Goal: Transaction & Acquisition: Download file/media

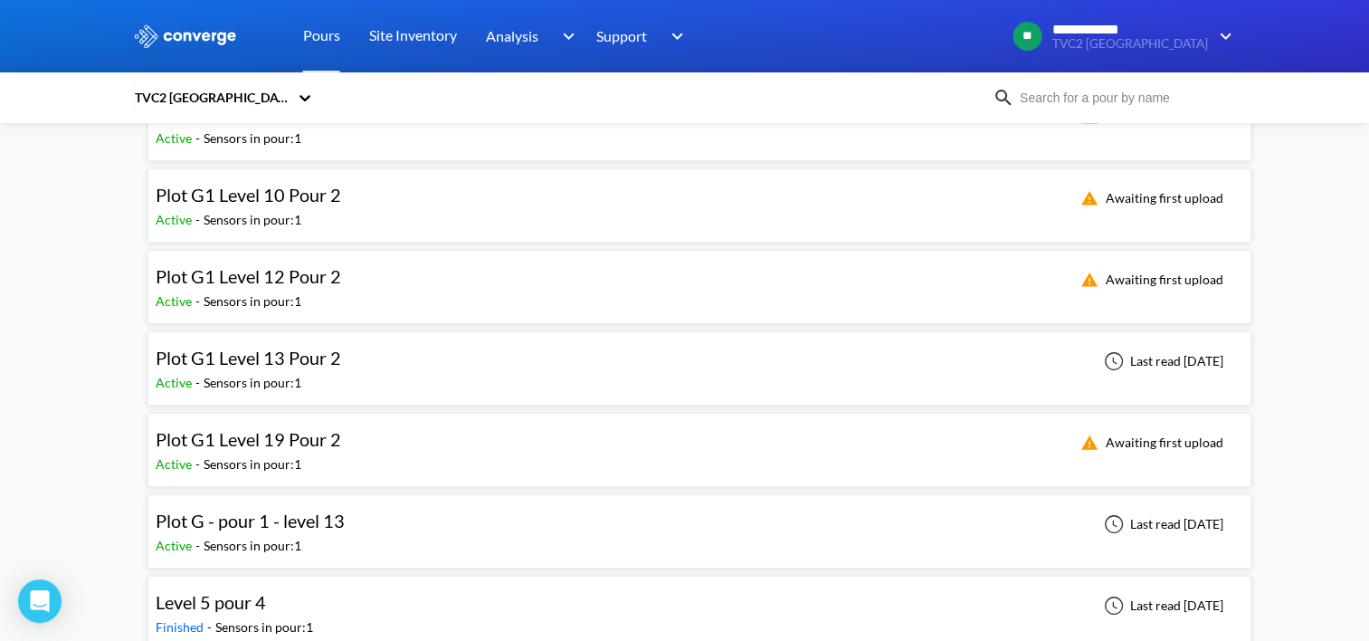
scroll to position [181, 0]
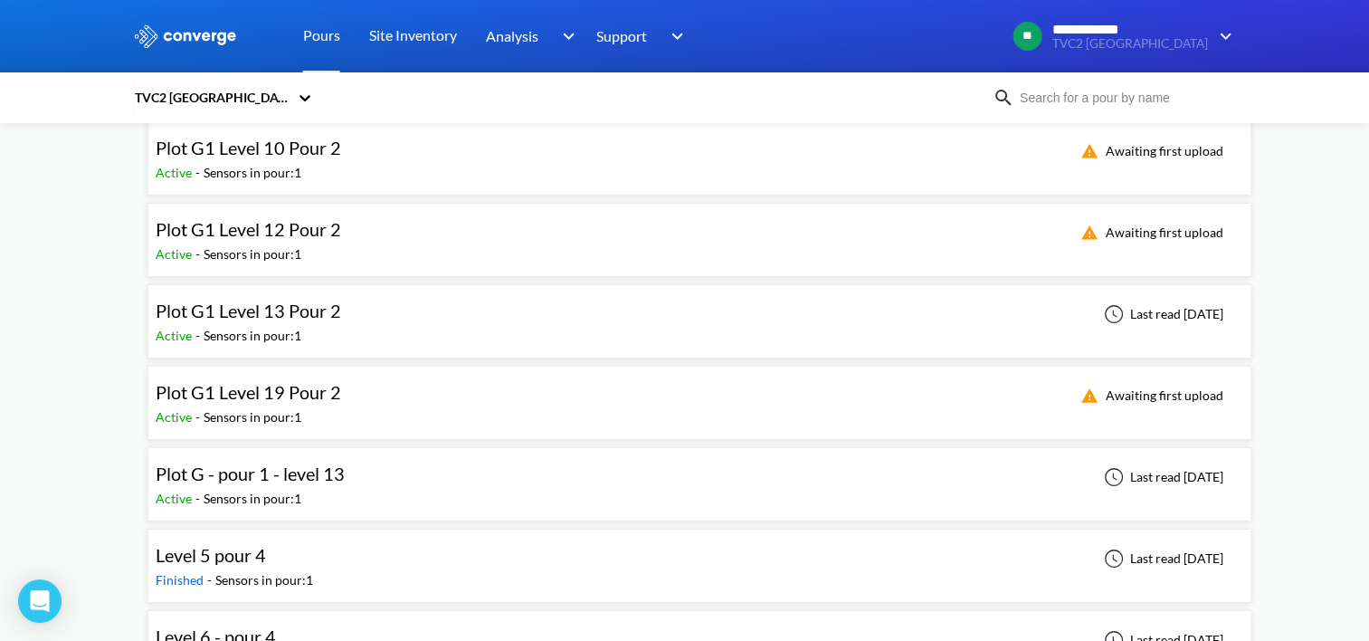
click at [749, 484] on div "Plot G - pour 1 - level 13 Active - Sensors in pour: 1 Last read 5 days ago" at bounding box center [700, 484] width 1088 height 58
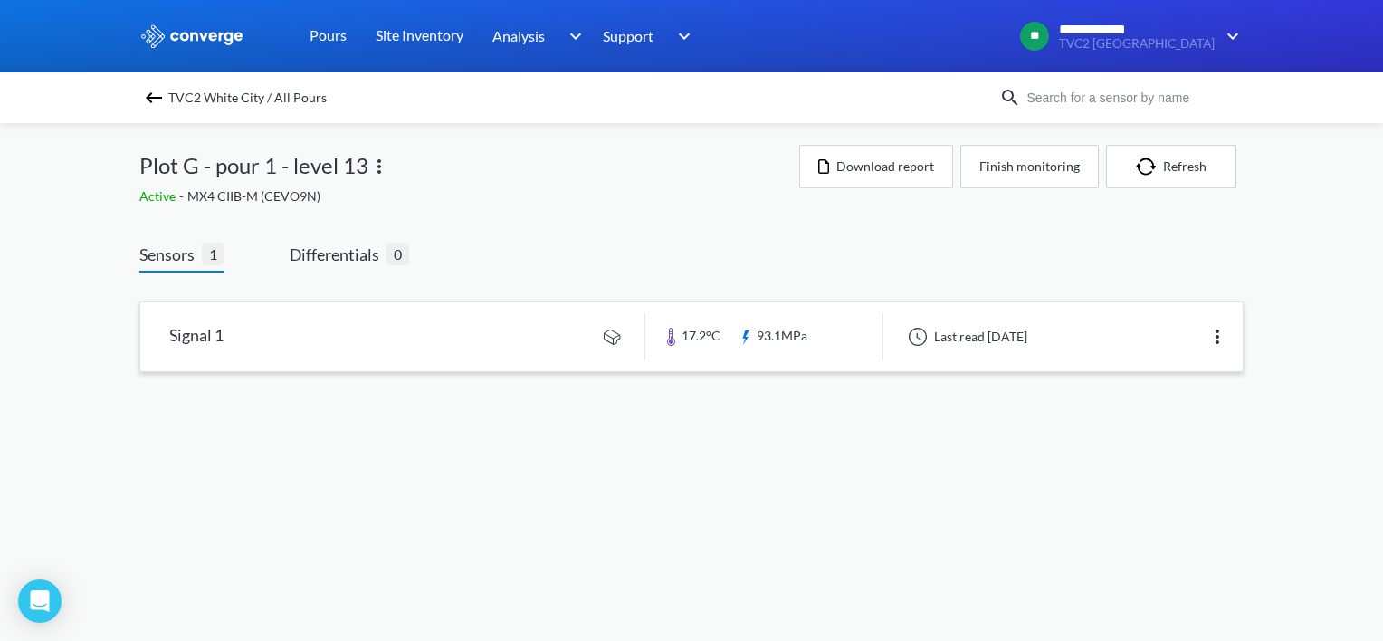
click at [807, 321] on link at bounding box center [691, 336] width 1102 height 69
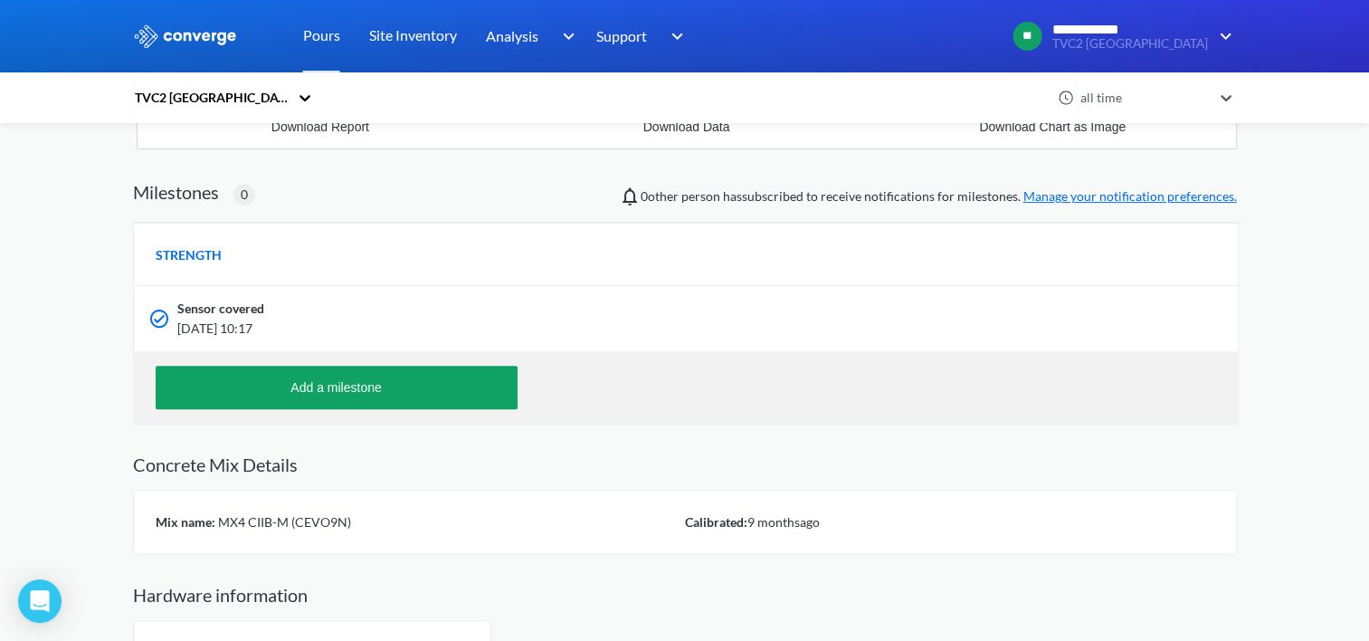
scroll to position [453, 0]
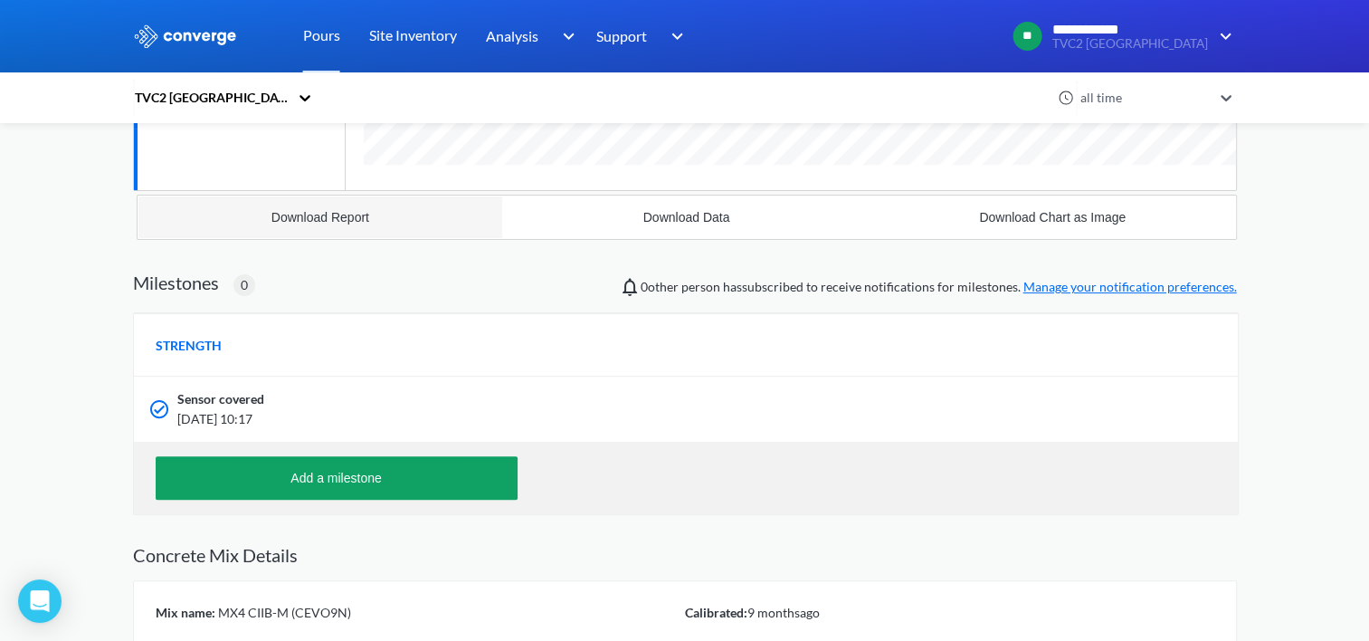
click at [379, 210] on button "Download Report" at bounding box center [321, 217] width 367 height 43
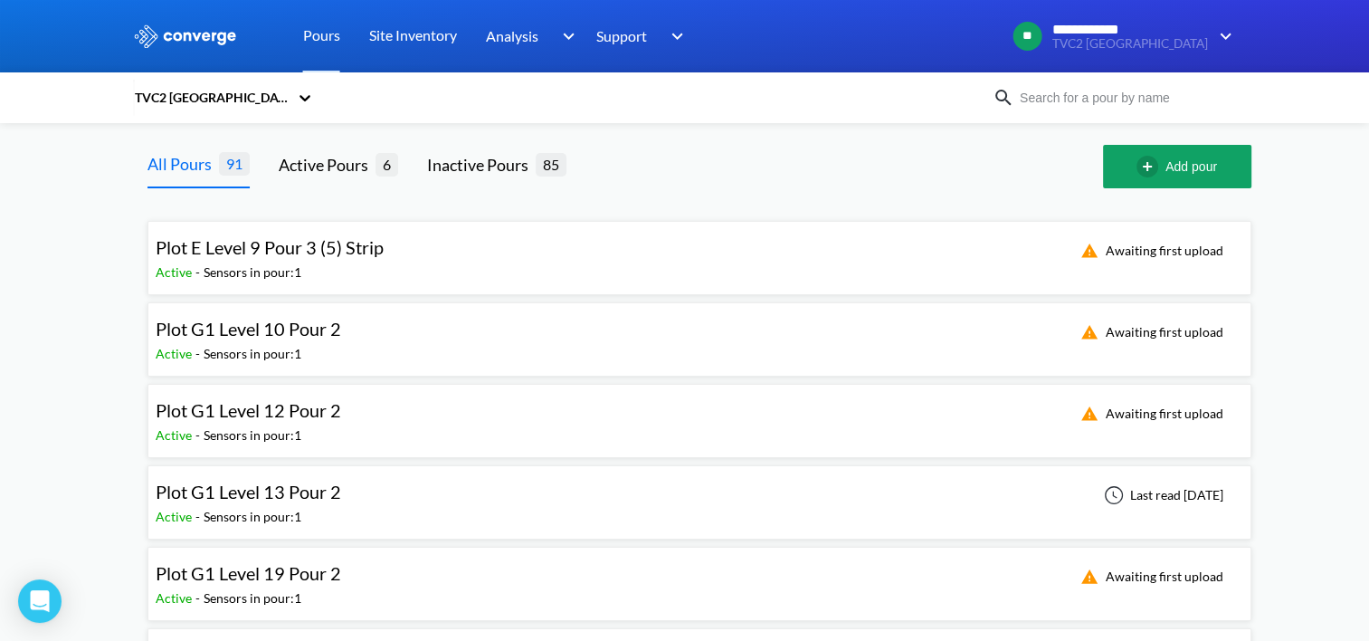
click at [431, 496] on div "Plot G1 Level 13 Pour 2 Active - Sensors in pour: 1 Last read 5 days ago" at bounding box center [700, 502] width 1088 height 58
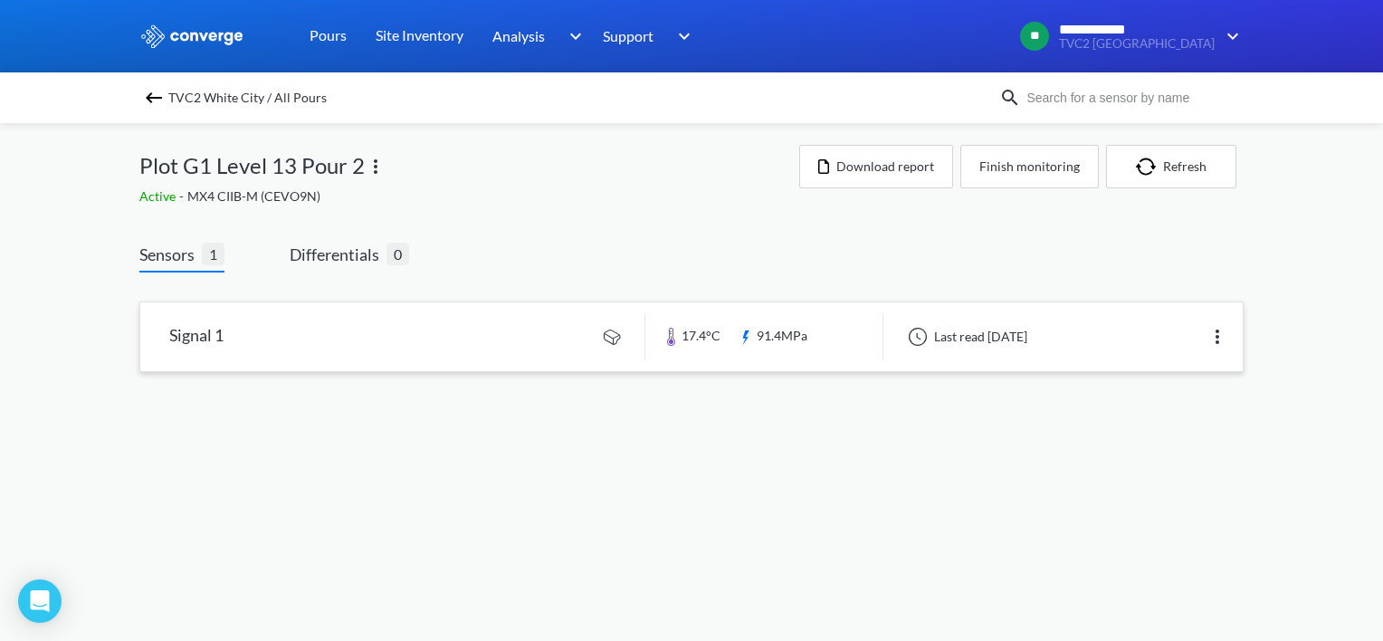
click at [807, 353] on link at bounding box center [691, 336] width 1102 height 69
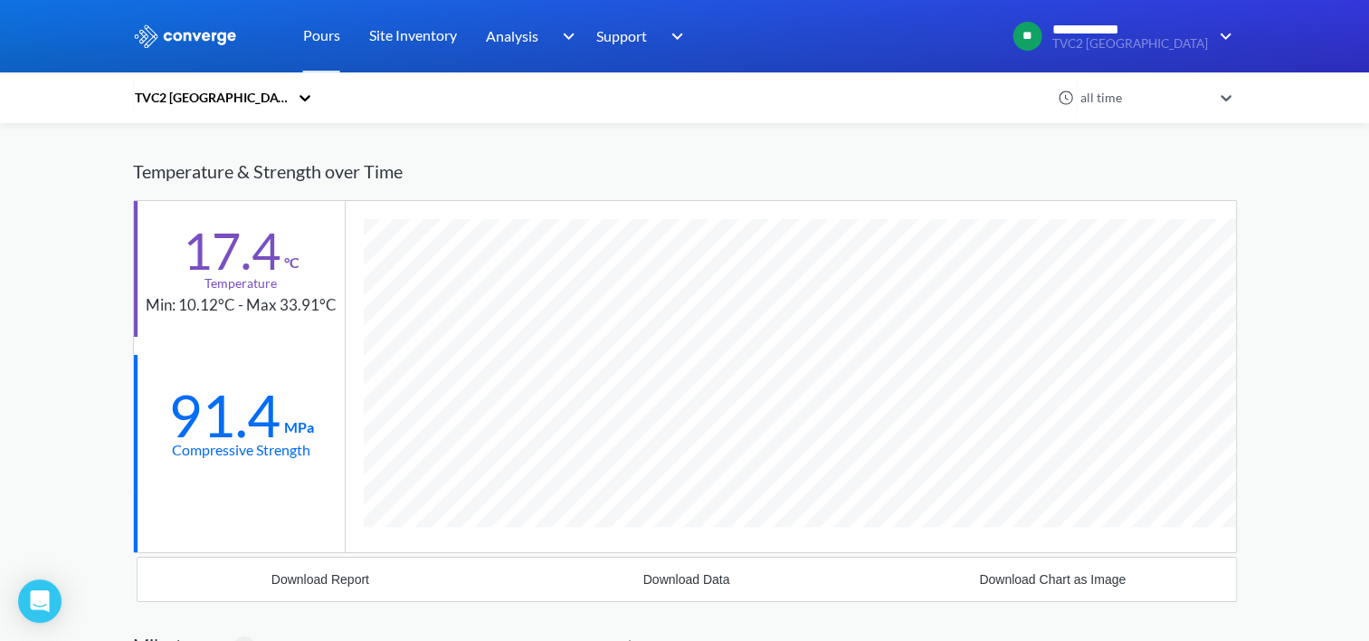
scroll to position [181, 0]
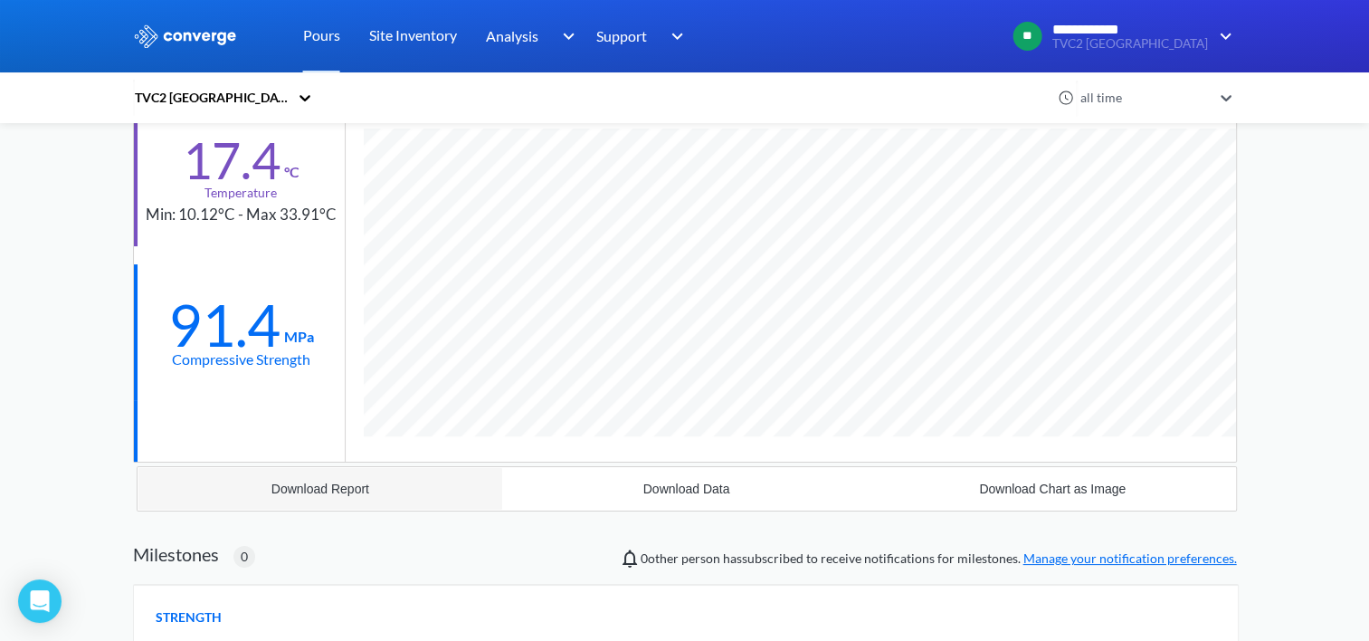
click at [339, 484] on div "Download Report" at bounding box center [321, 489] width 98 height 14
